Goal: Task Accomplishment & Management: Manage account settings

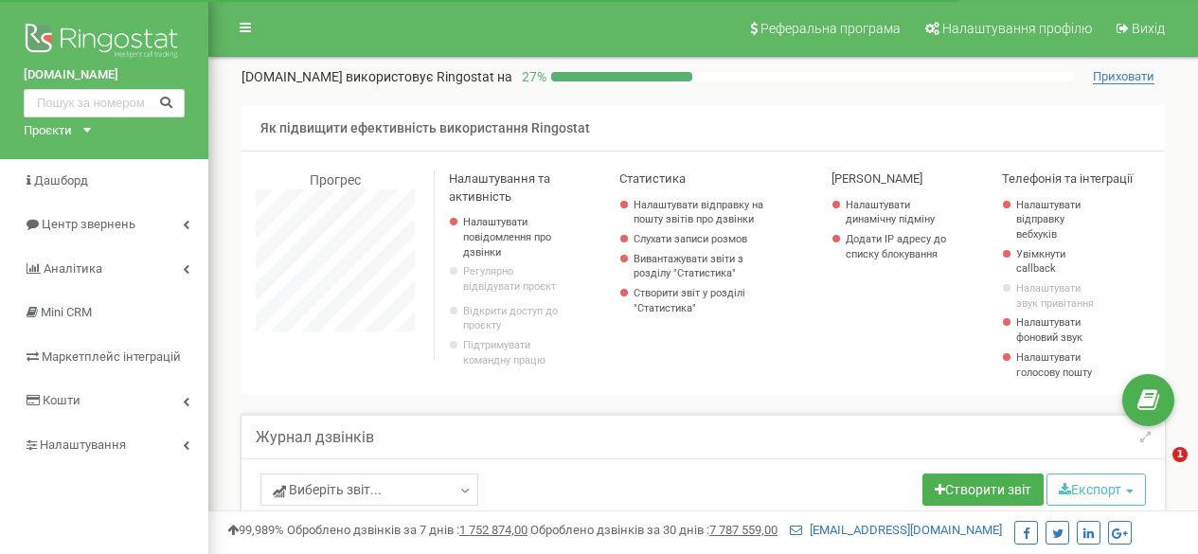
select select "50"
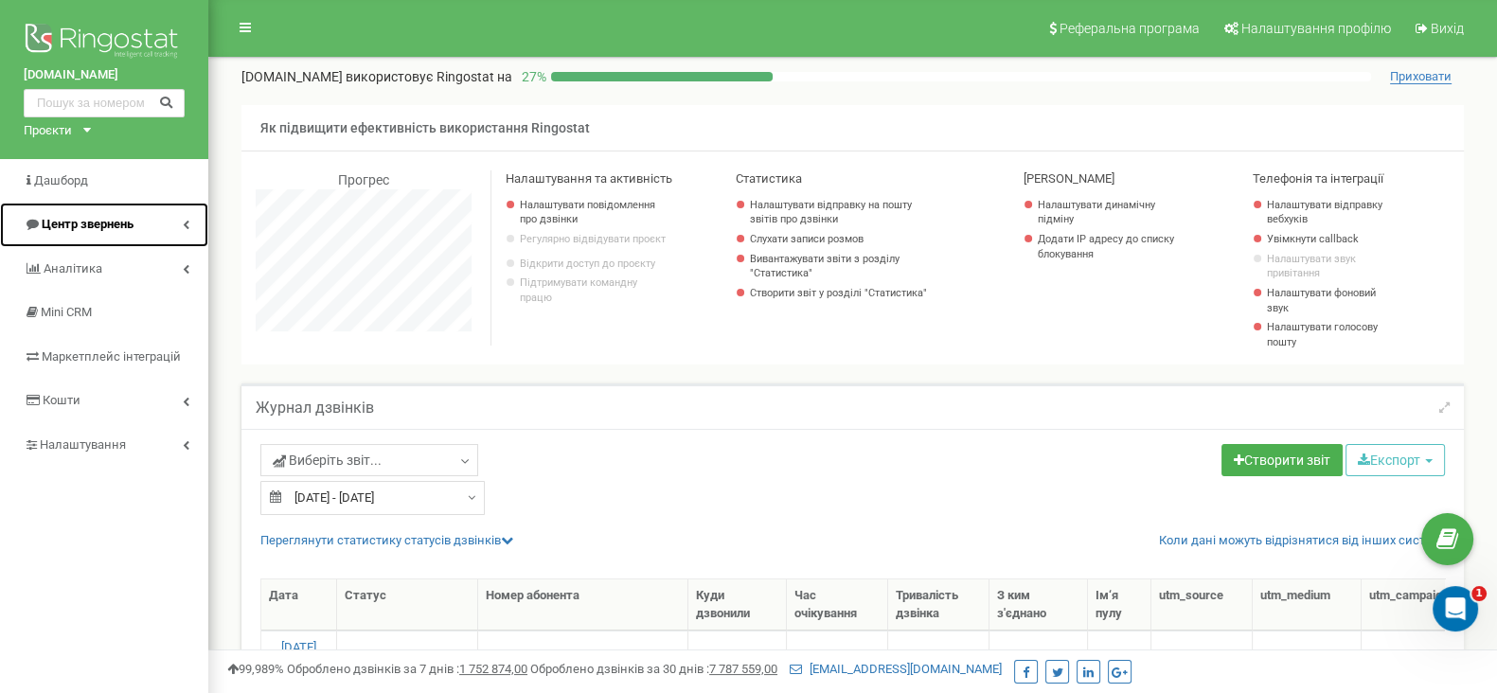
click at [115, 220] on span "Центр звернень" at bounding box center [88, 224] width 92 height 14
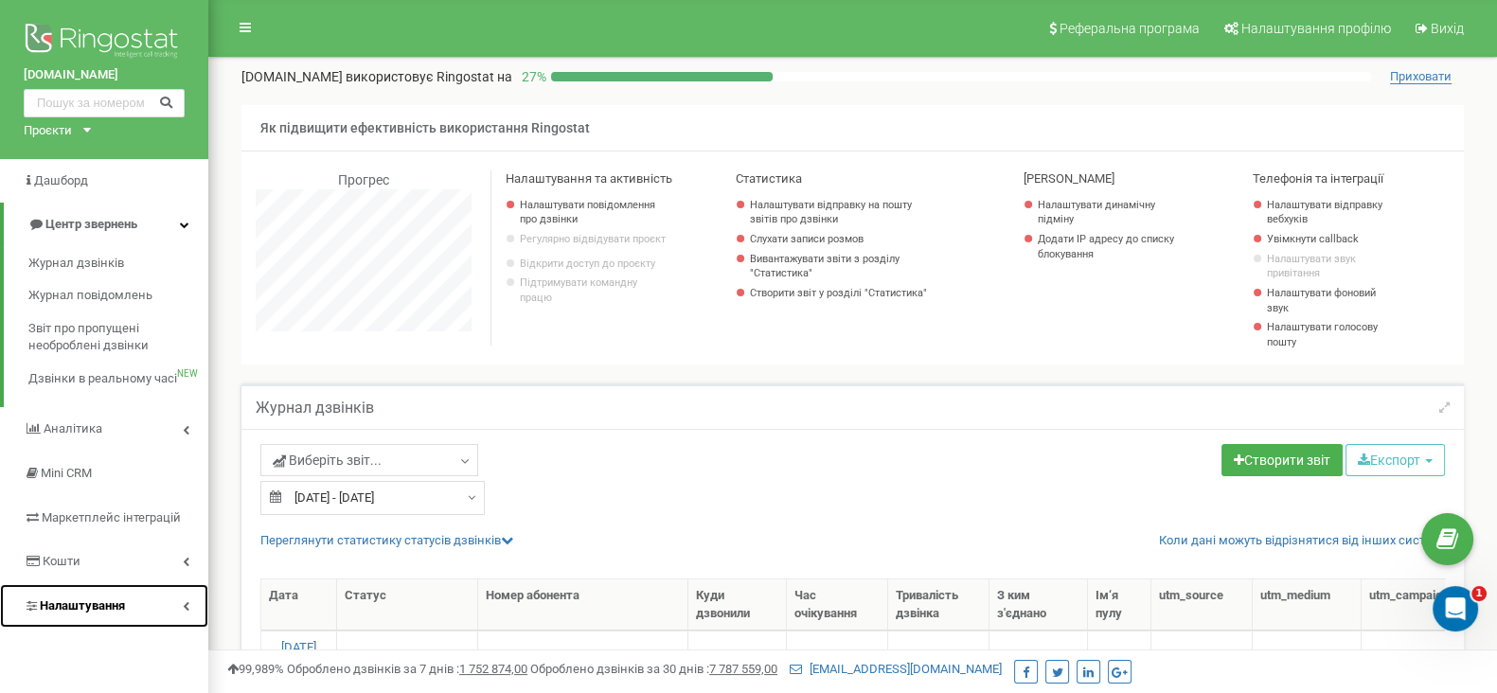
click at [70, 553] on span "Налаштування" at bounding box center [82, 605] width 85 height 14
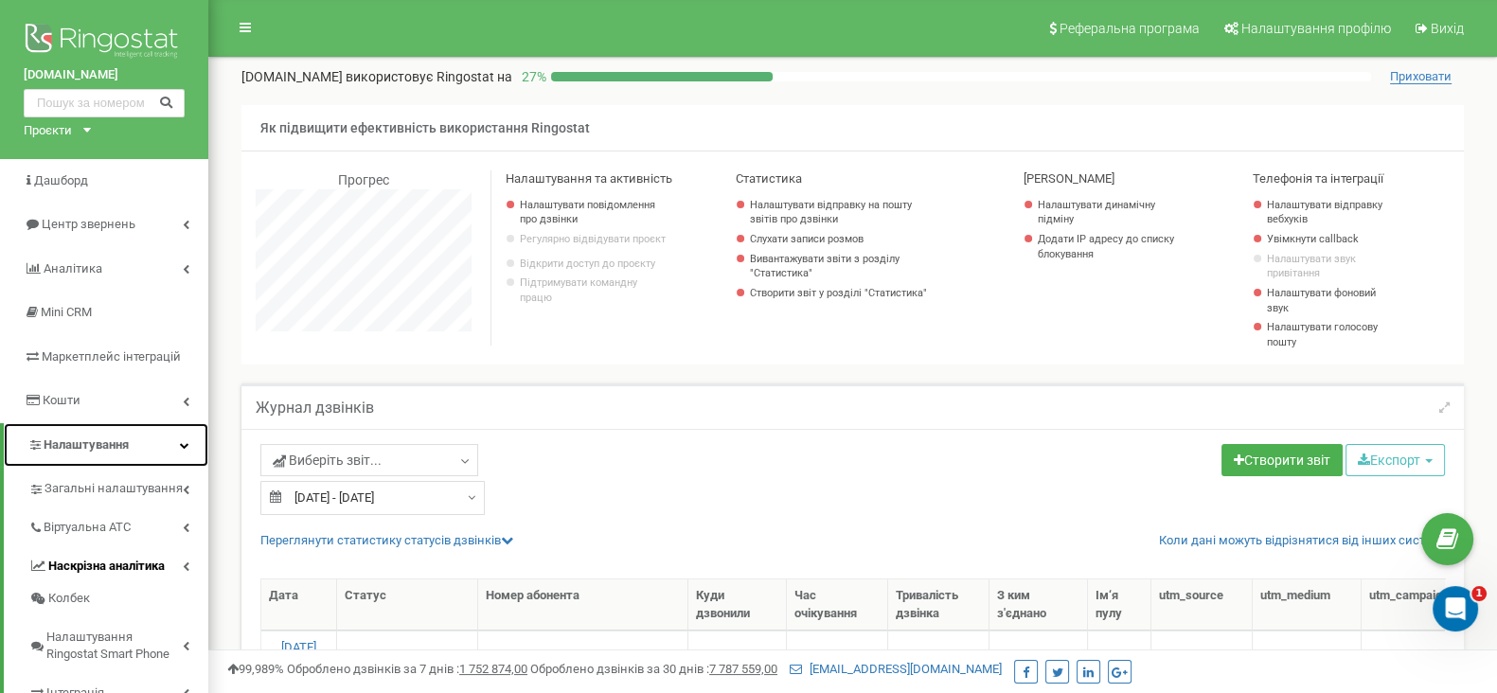
scroll to position [117, 0]
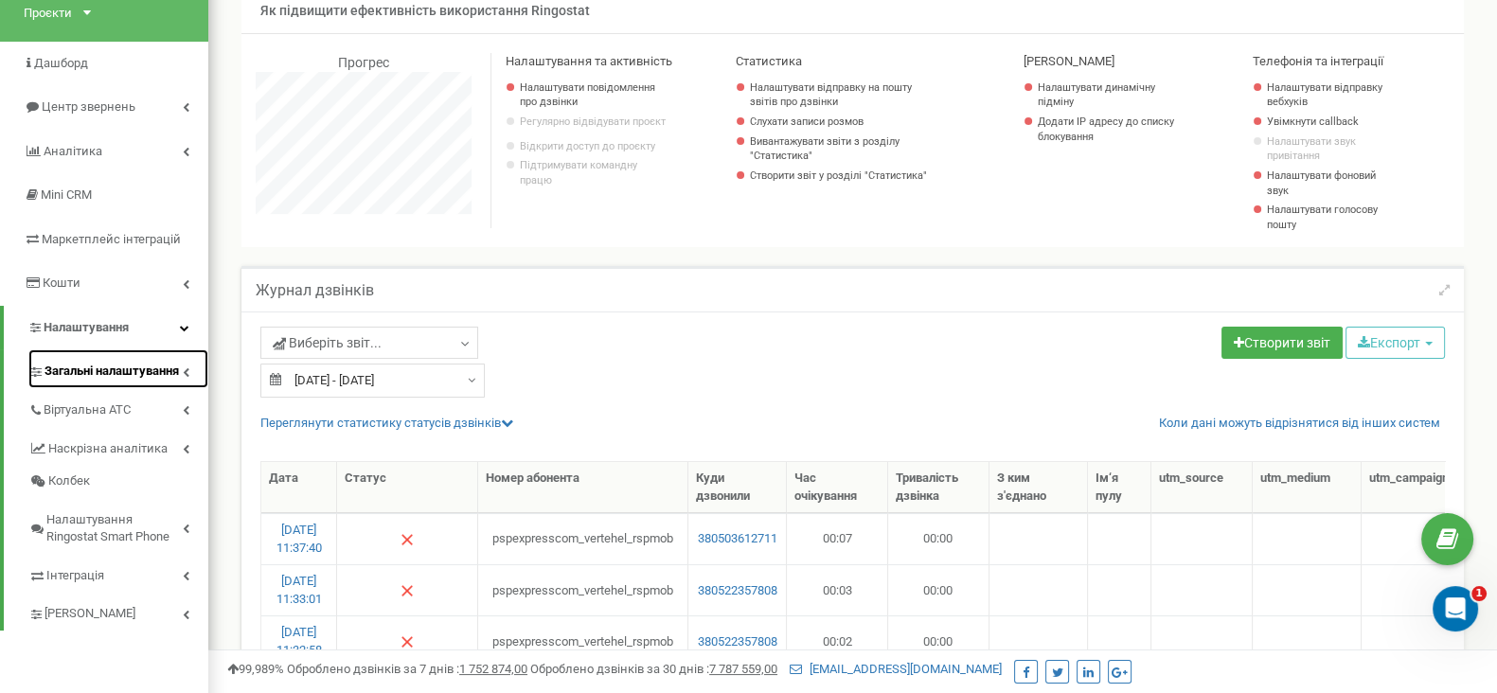
click at [123, 382] on link "Загальні налаштування" at bounding box center [118, 368] width 180 height 39
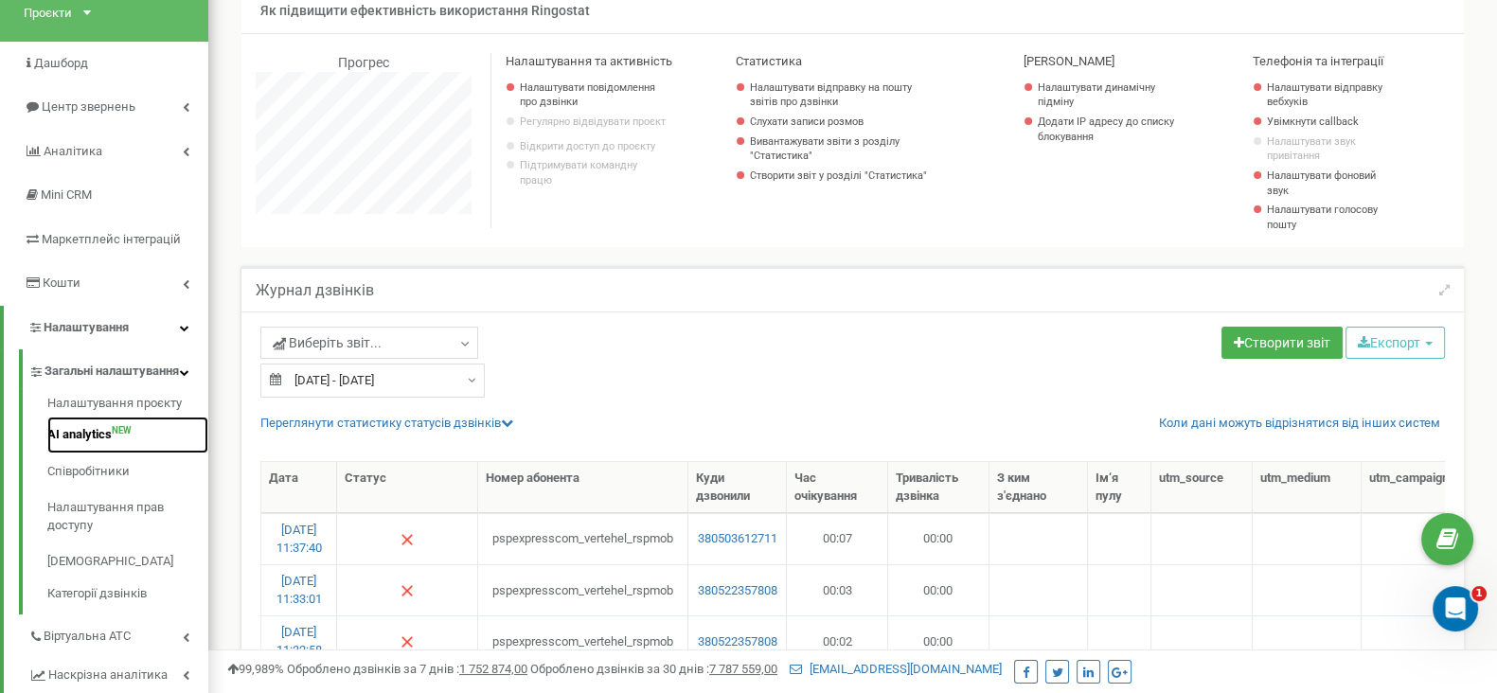
click at [80, 453] on link "AI analytics NEW" at bounding box center [127, 435] width 161 height 37
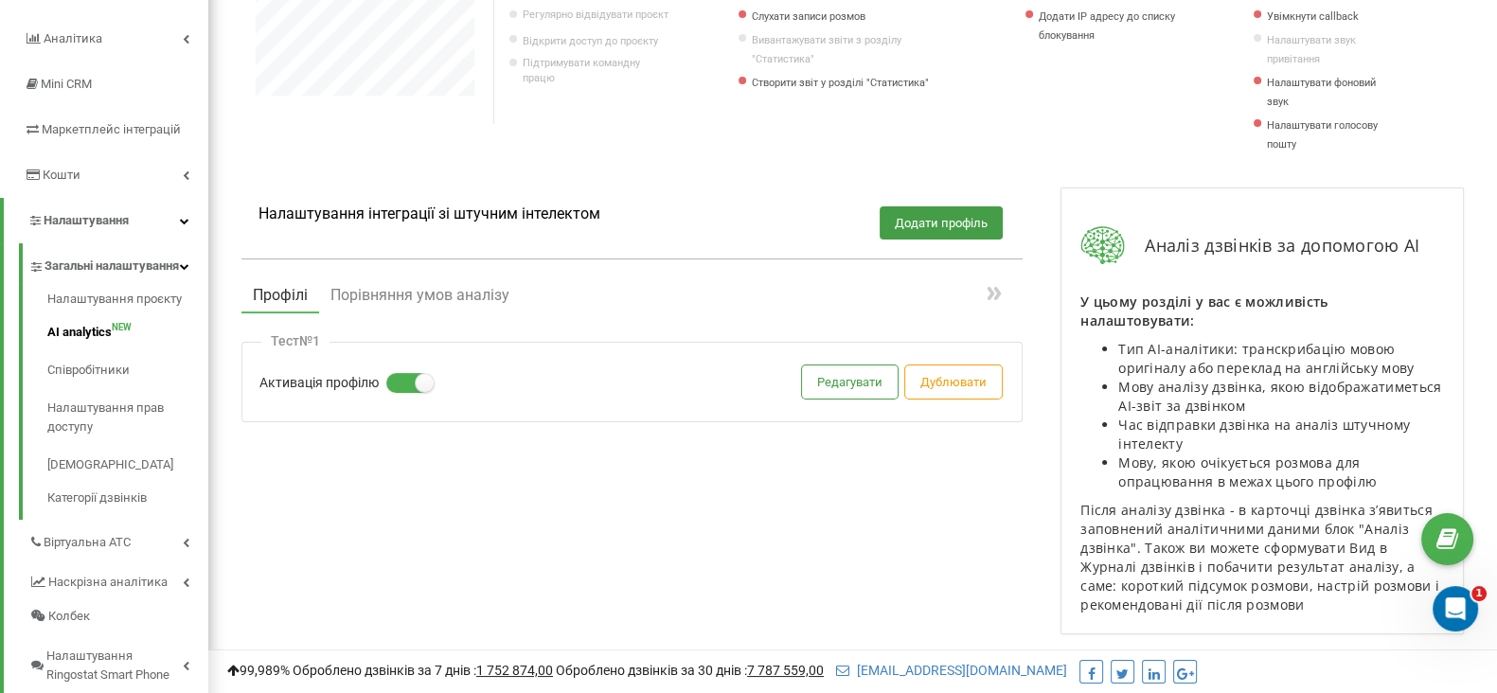
scroll to position [117, 0]
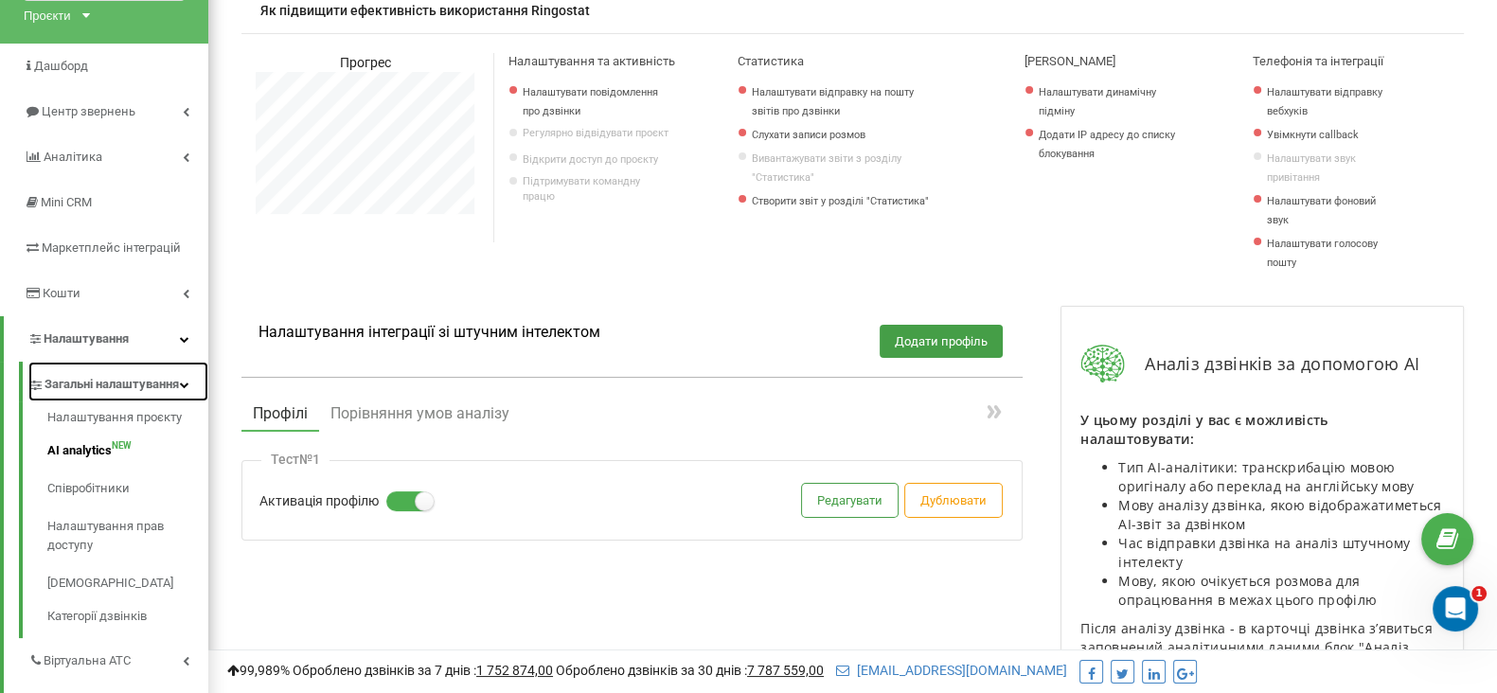
click at [80, 393] on span "Загальні налаштування" at bounding box center [111, 384] width 134 height 19
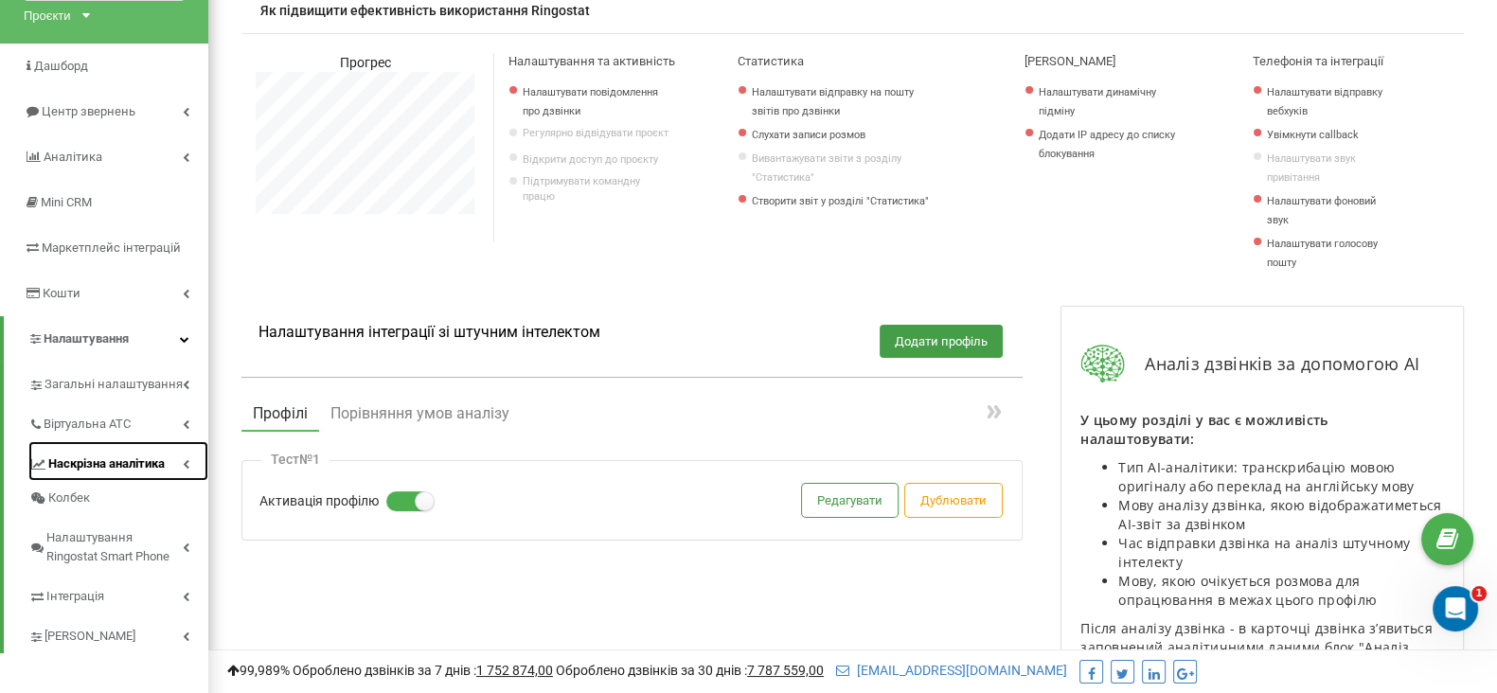
click at [127, 456] on span "Наскрізна аналітика" at bounding box center [106, 463] width 116 height 19
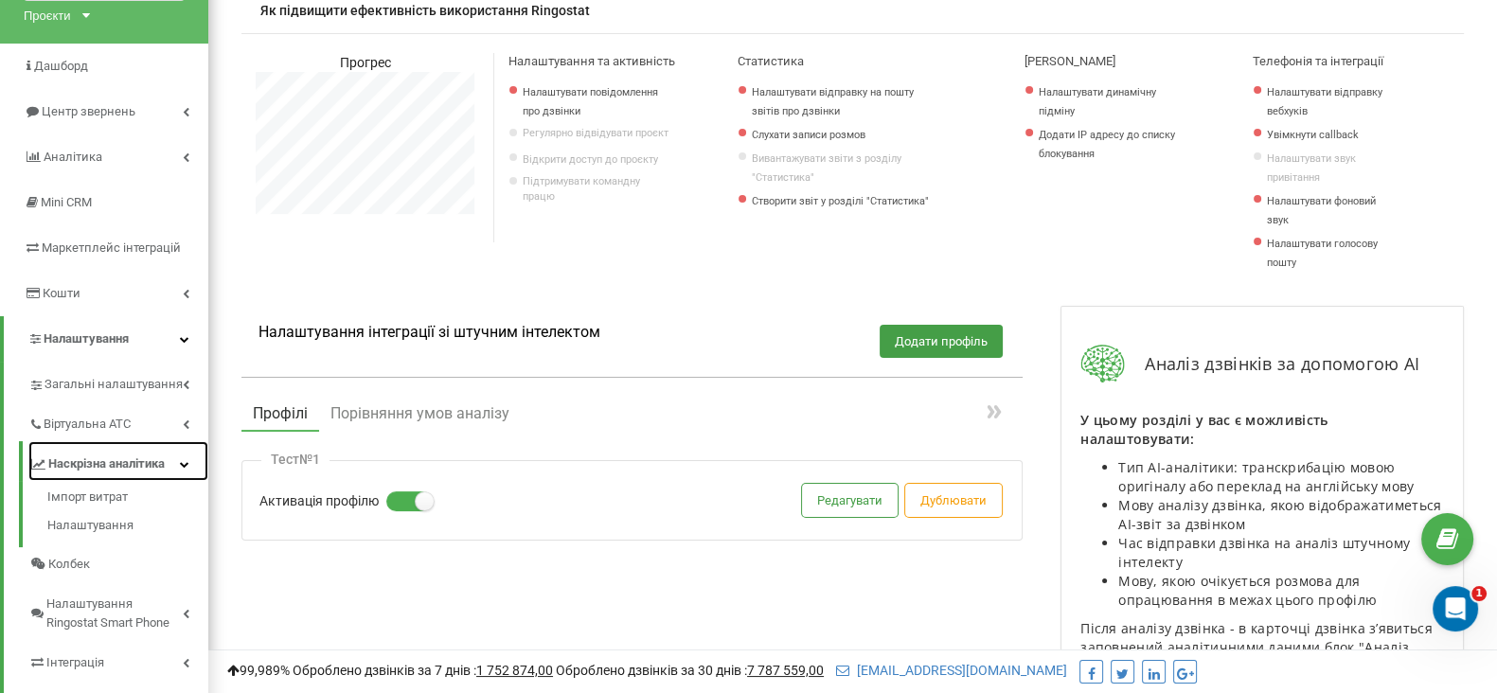
click at [127, 456] on span "Наскрізна аналітика" at bounding box center [106, 463] width 116 height 19
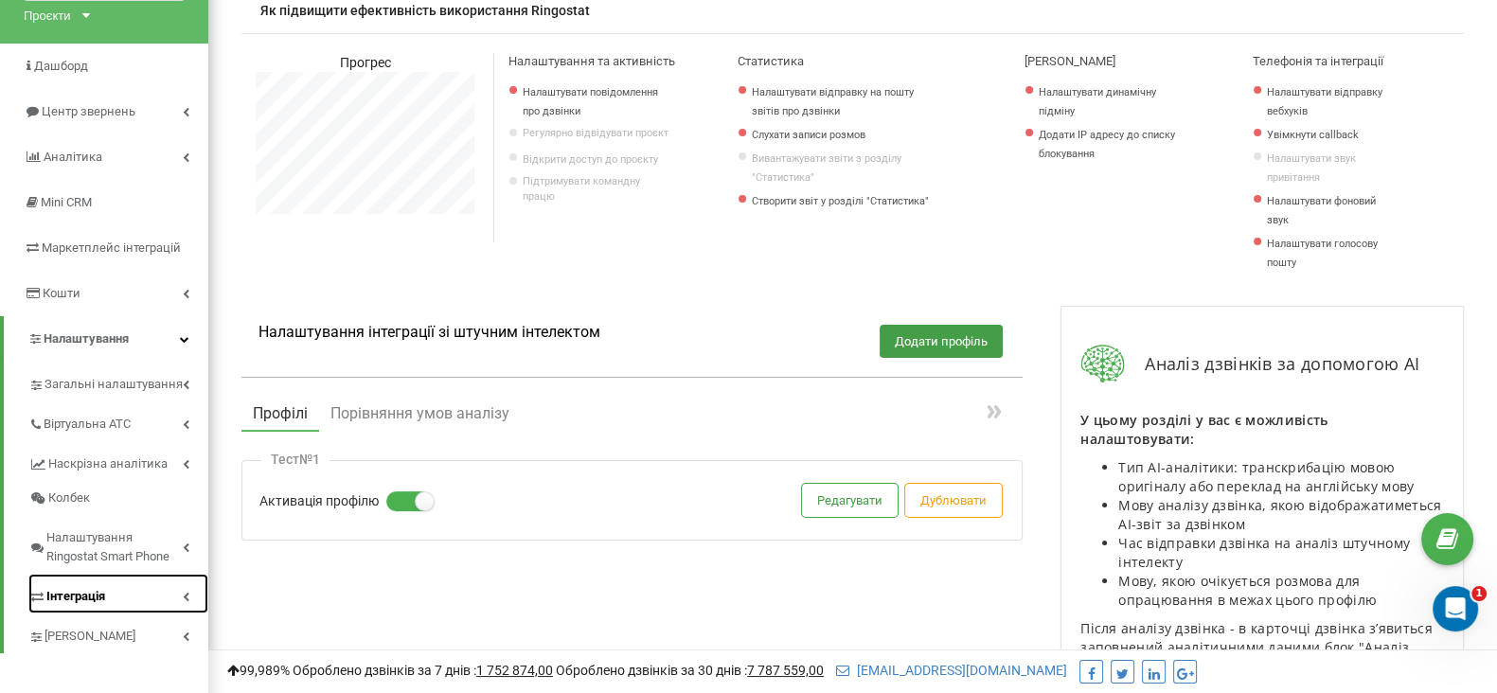
click at [106, 587] on link "Інтеграція" at bounding box center [118, 594] width 180 height 40
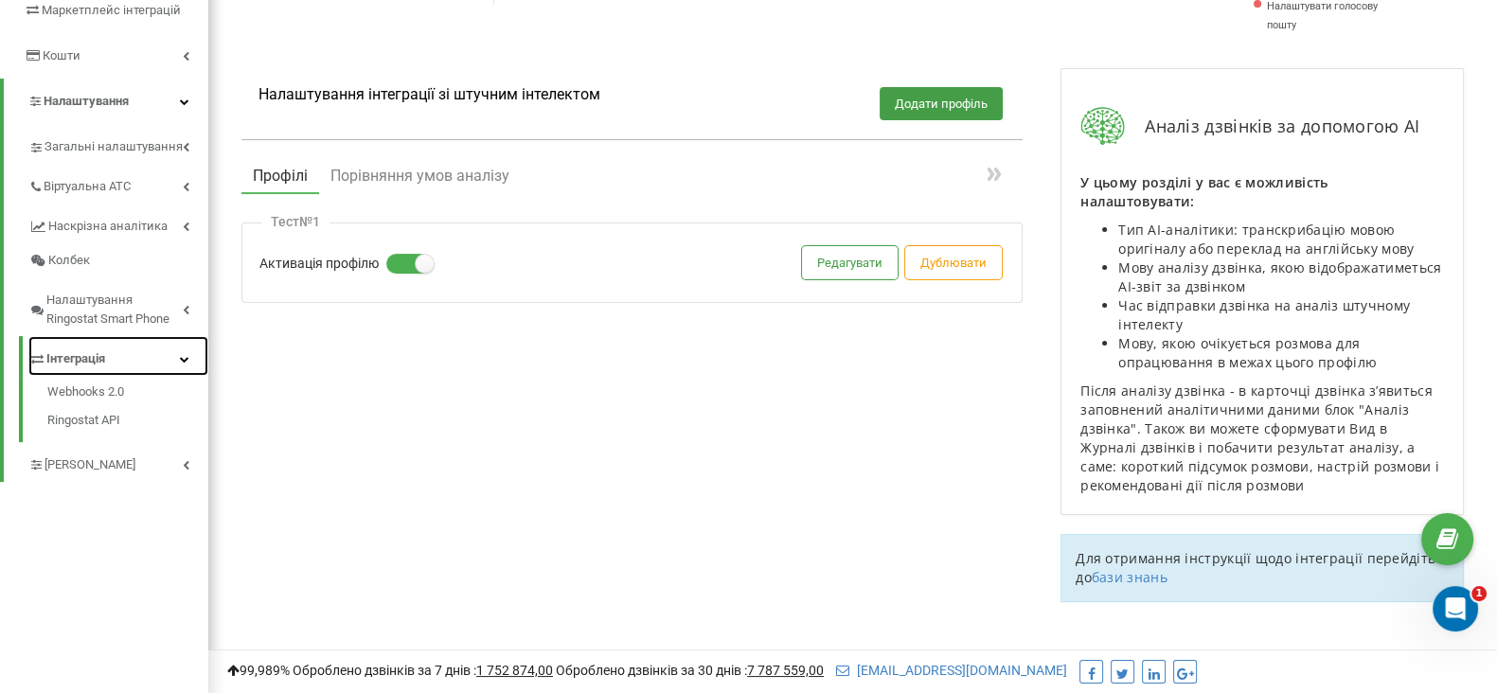
click at [180, 352] on link "Інтеграція" at bounding box center [118, 356] width 180 height 40
click at [151, 396] on link "[PERSON_NAME]" at bounding box center [118, 396] width 180 height 40
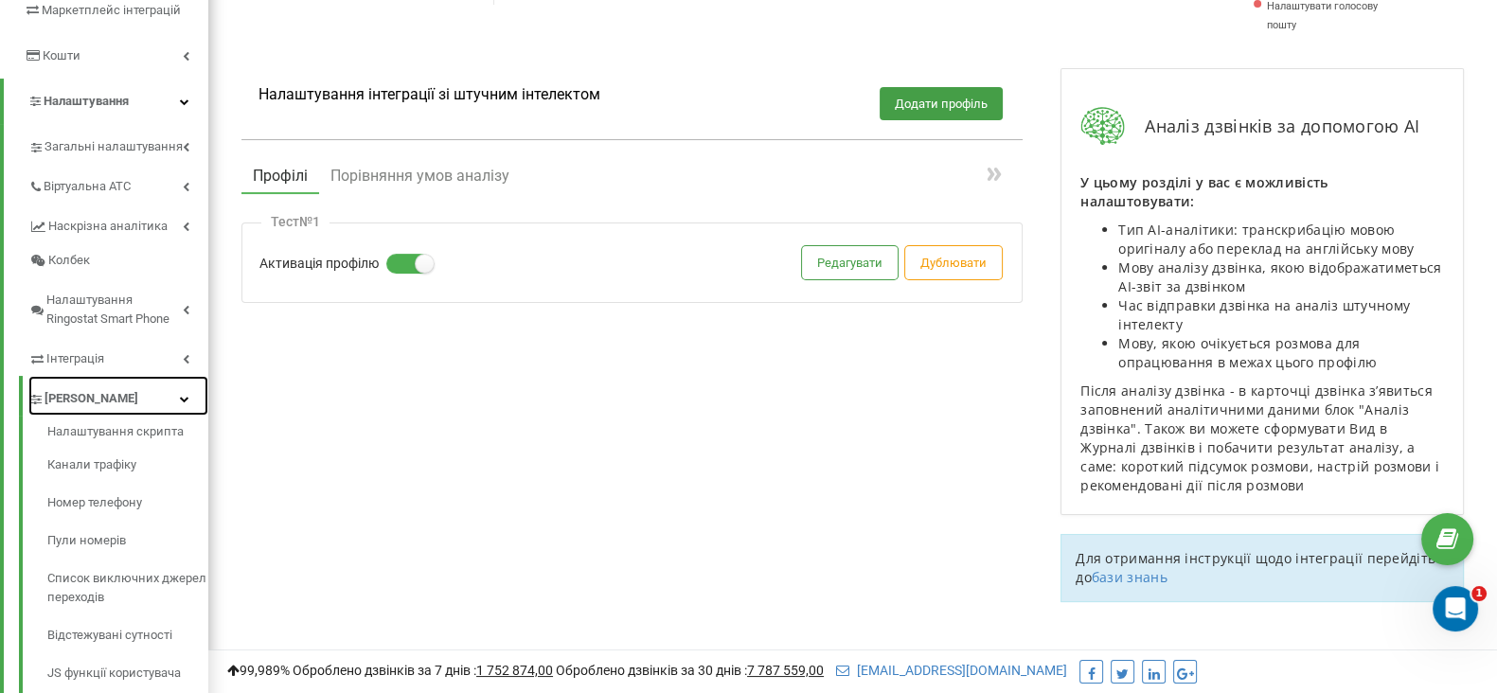
click at [182, 396] on icon at bounding box center [184, 398] width 9 height 9
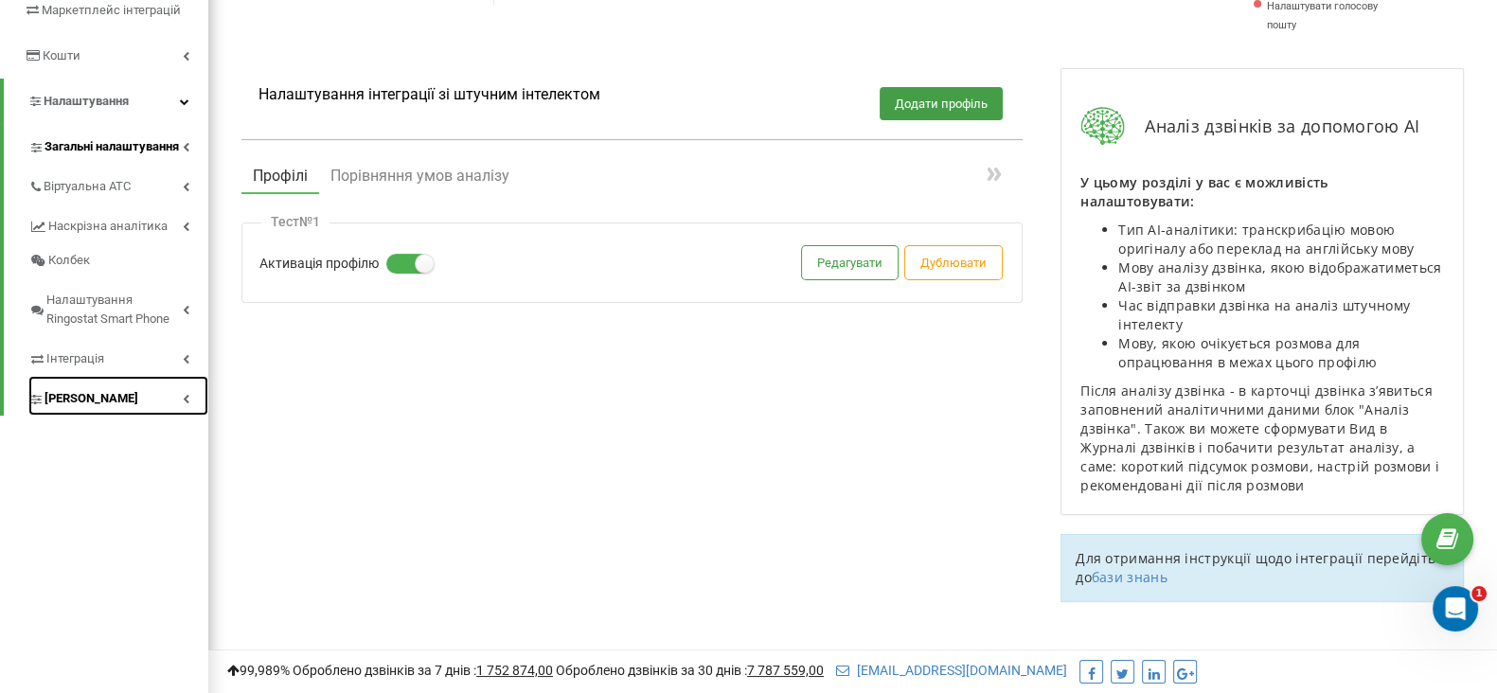
scroll to position [236, 0]
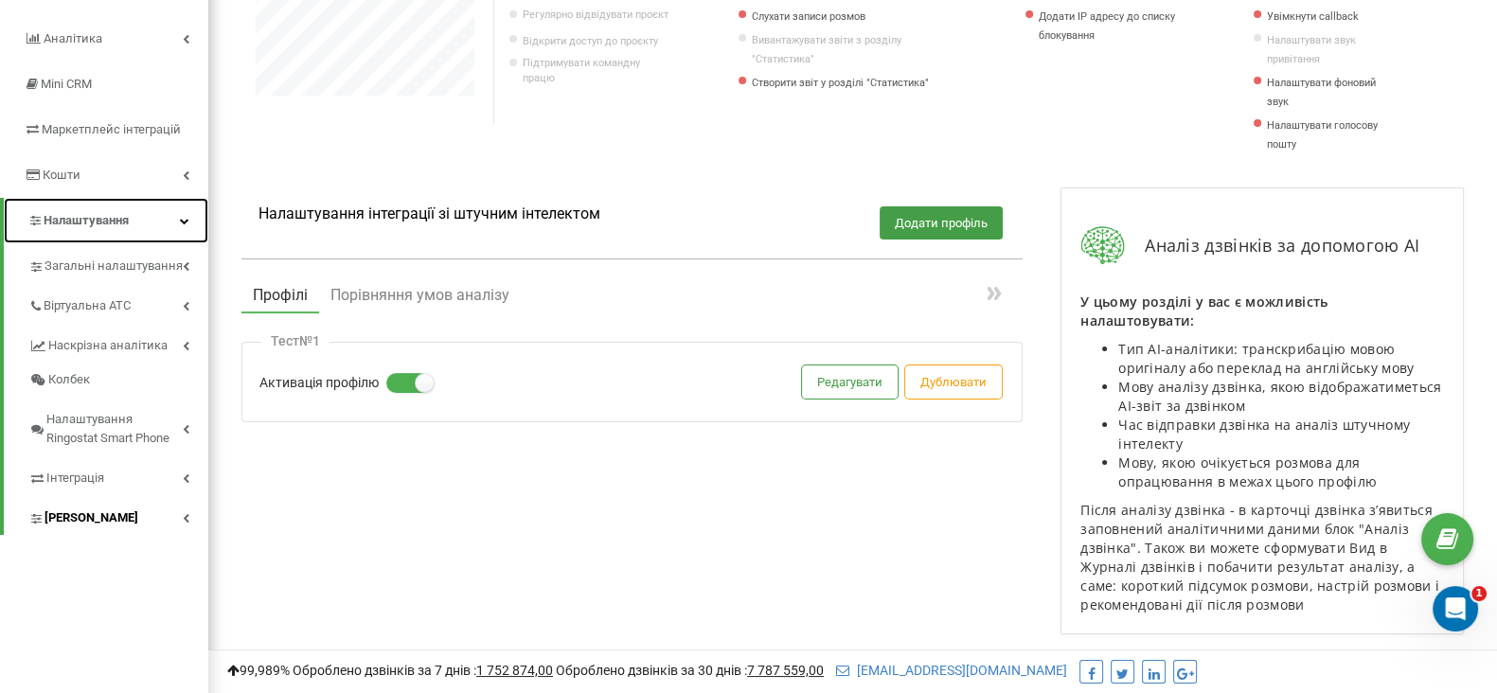
click at [179, 213] on link "Налаштування" at bounding box center [106, 220] width 204 height 45
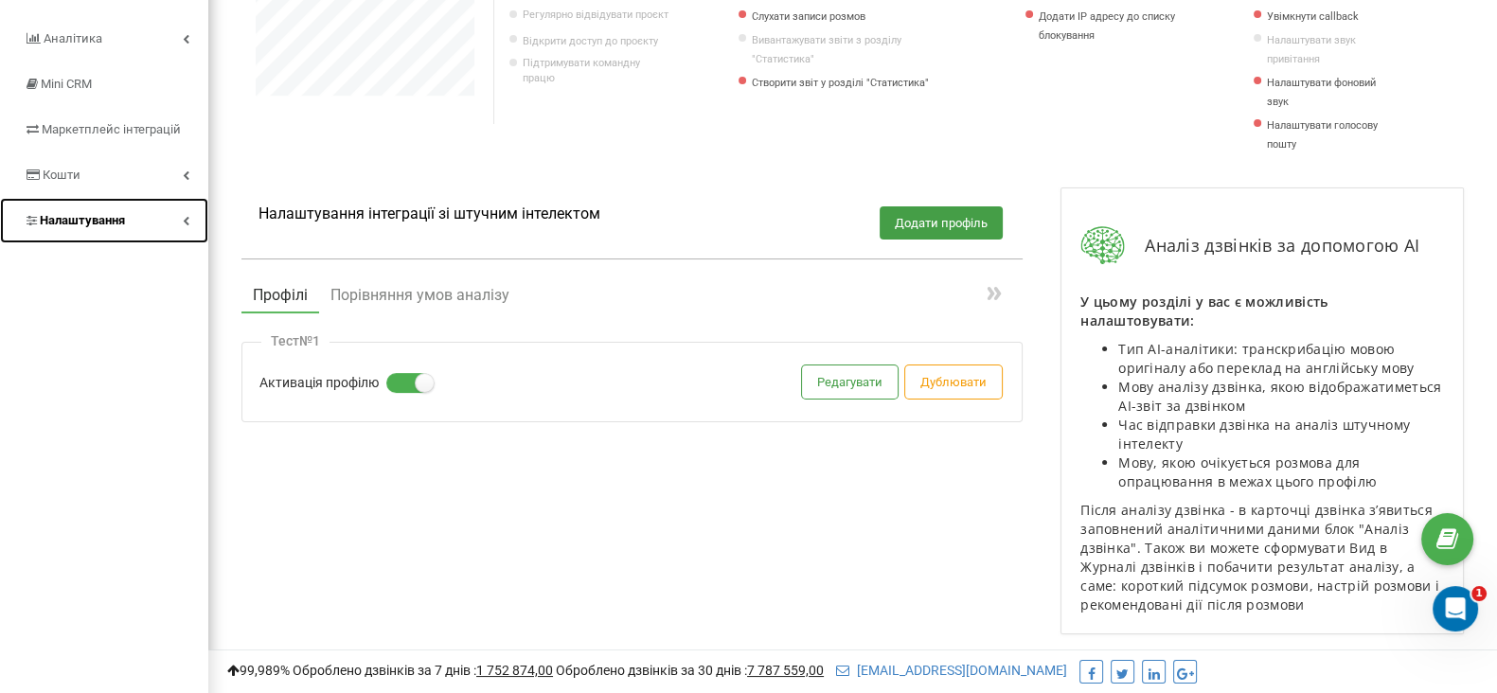
click at [191, 223] on link "Налаштування" at bounding box center [104, 220] width 208 height 45
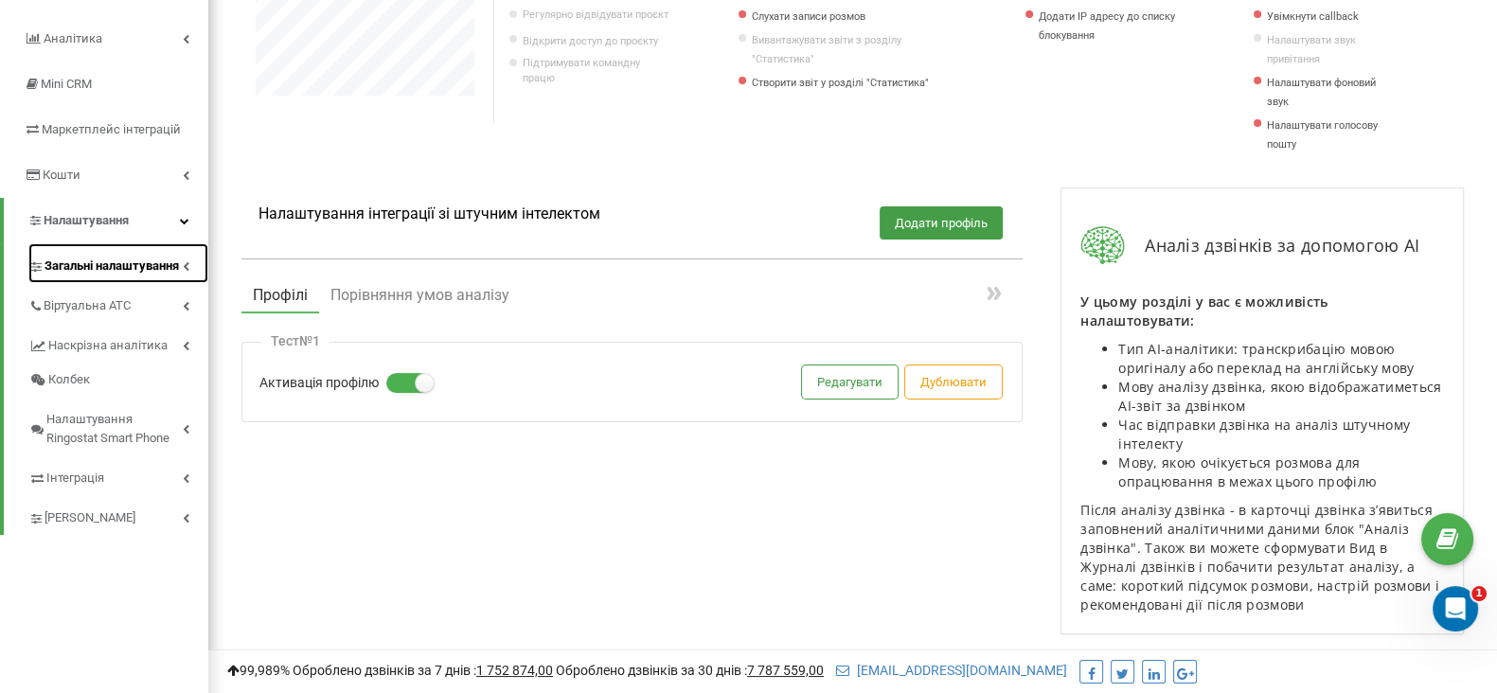
click at [170, 258] on span "Загальні налаштування" at bounding box center [111, 266] width 134 height 19
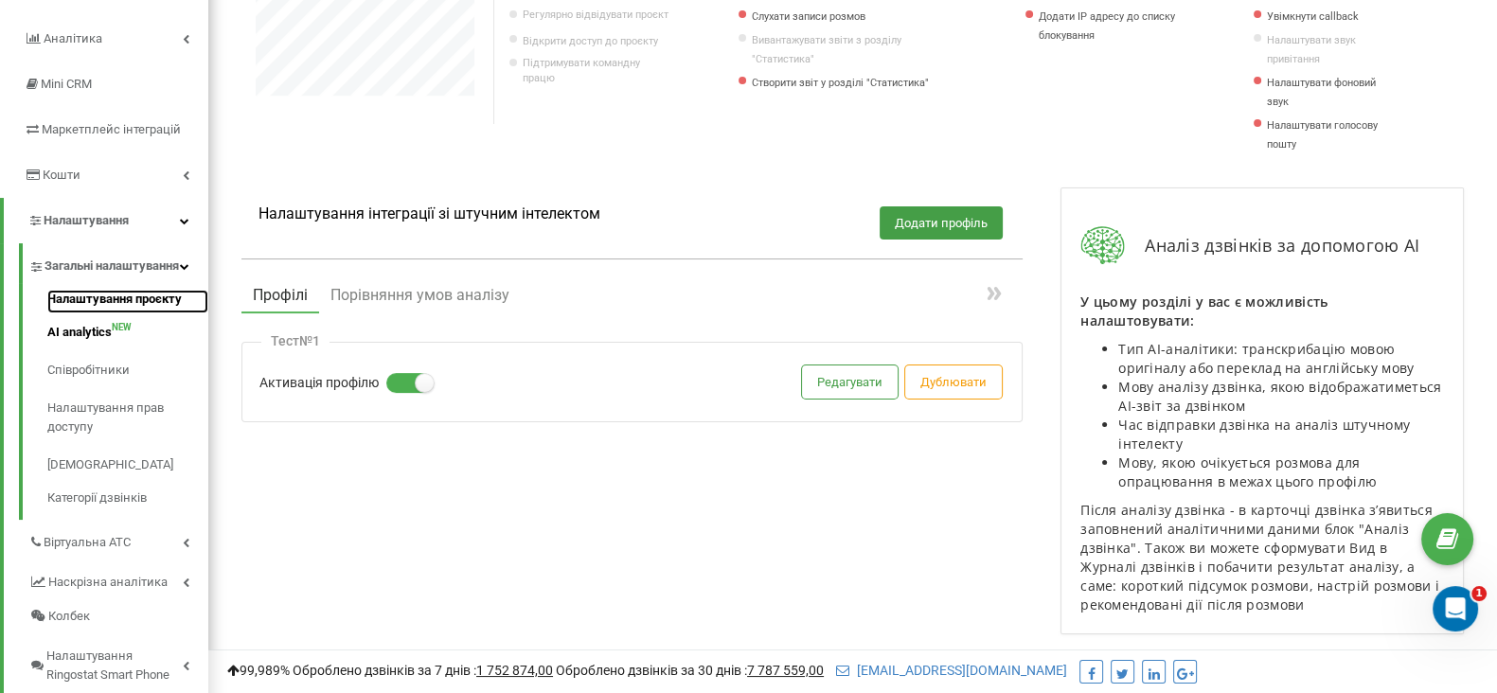
click at [169, 313] on link "Налаштування проєкту" at bounding box center [127, 302] width 161 height 24
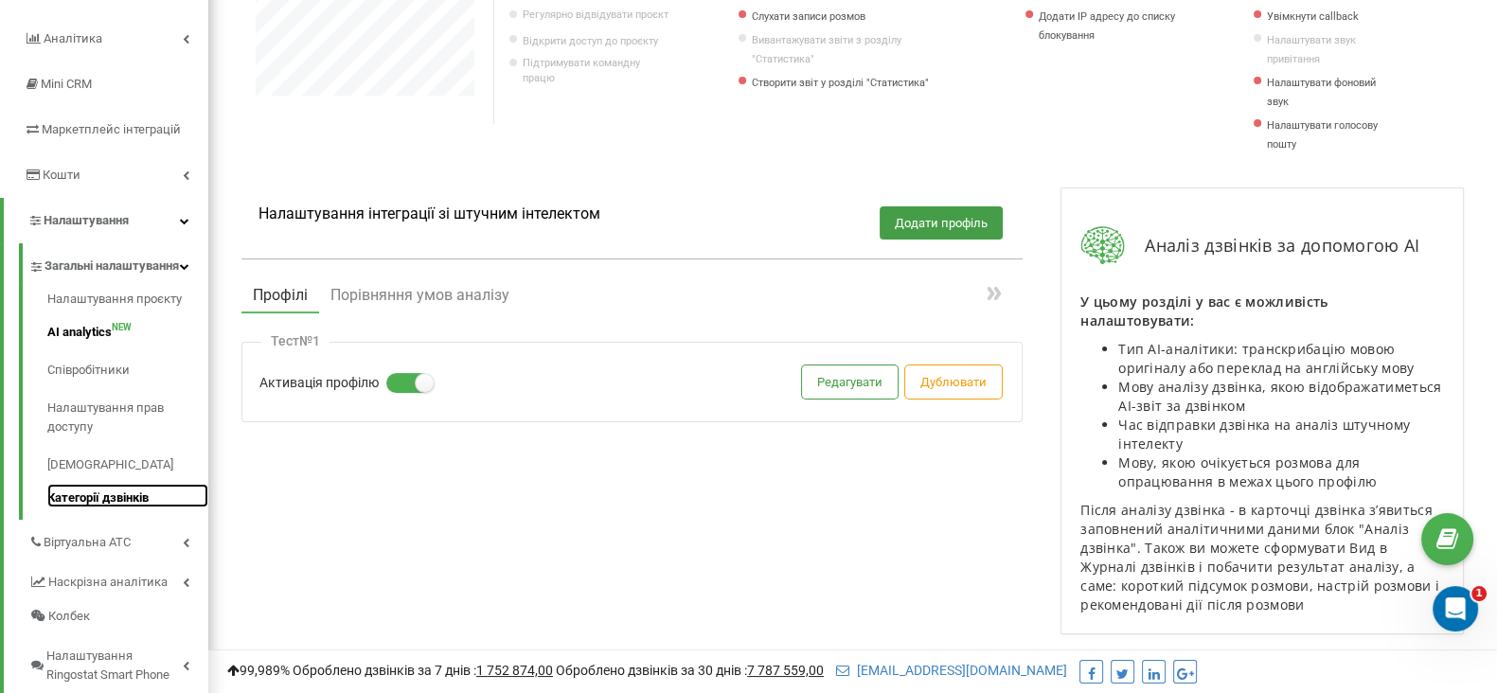
click at [100, 507] on link "Категорії дзвінків" at bounding box center [127, 496] width 161 height 24
